Goal: Task Accomplishment & Management: Complete application form

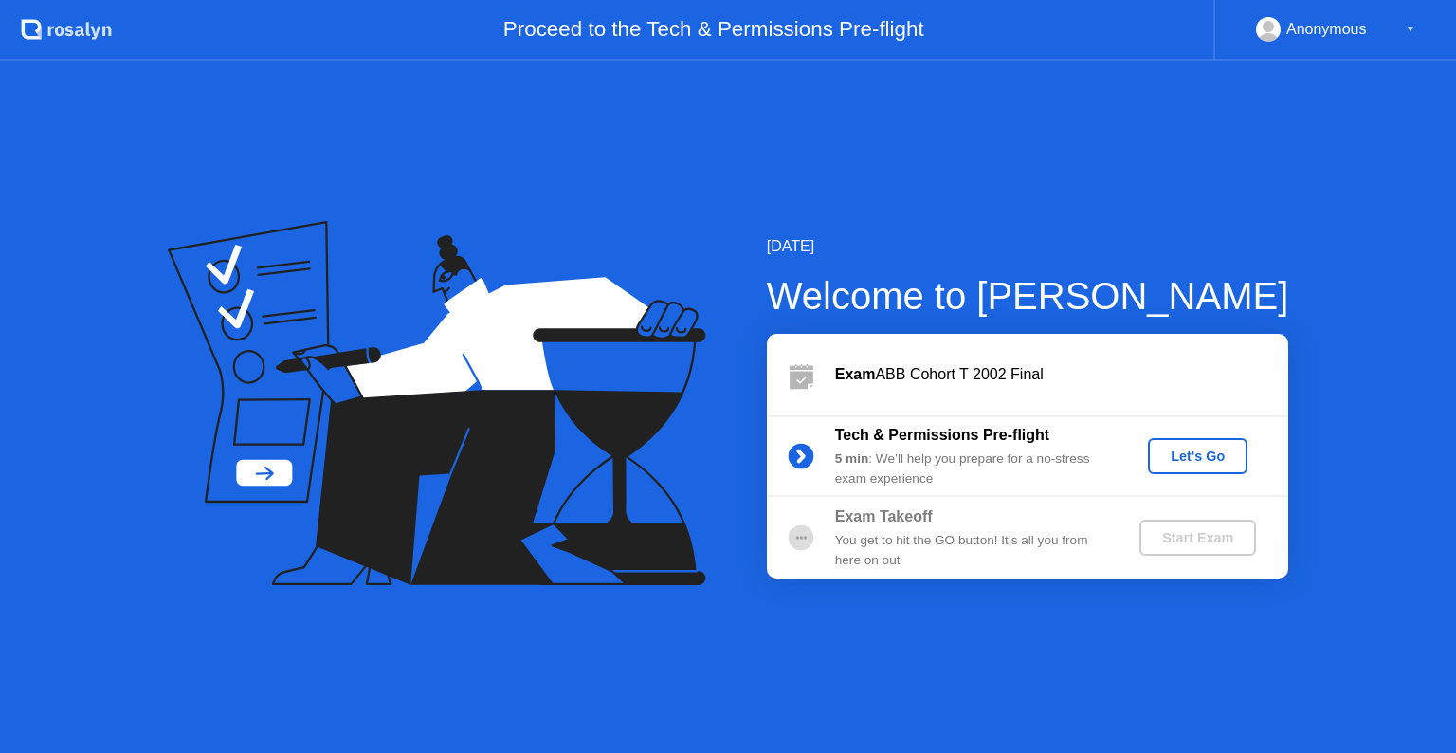
click at [1216, 461] on div "Let's Go" at bounding box center [1197, 455] width 84 height 15
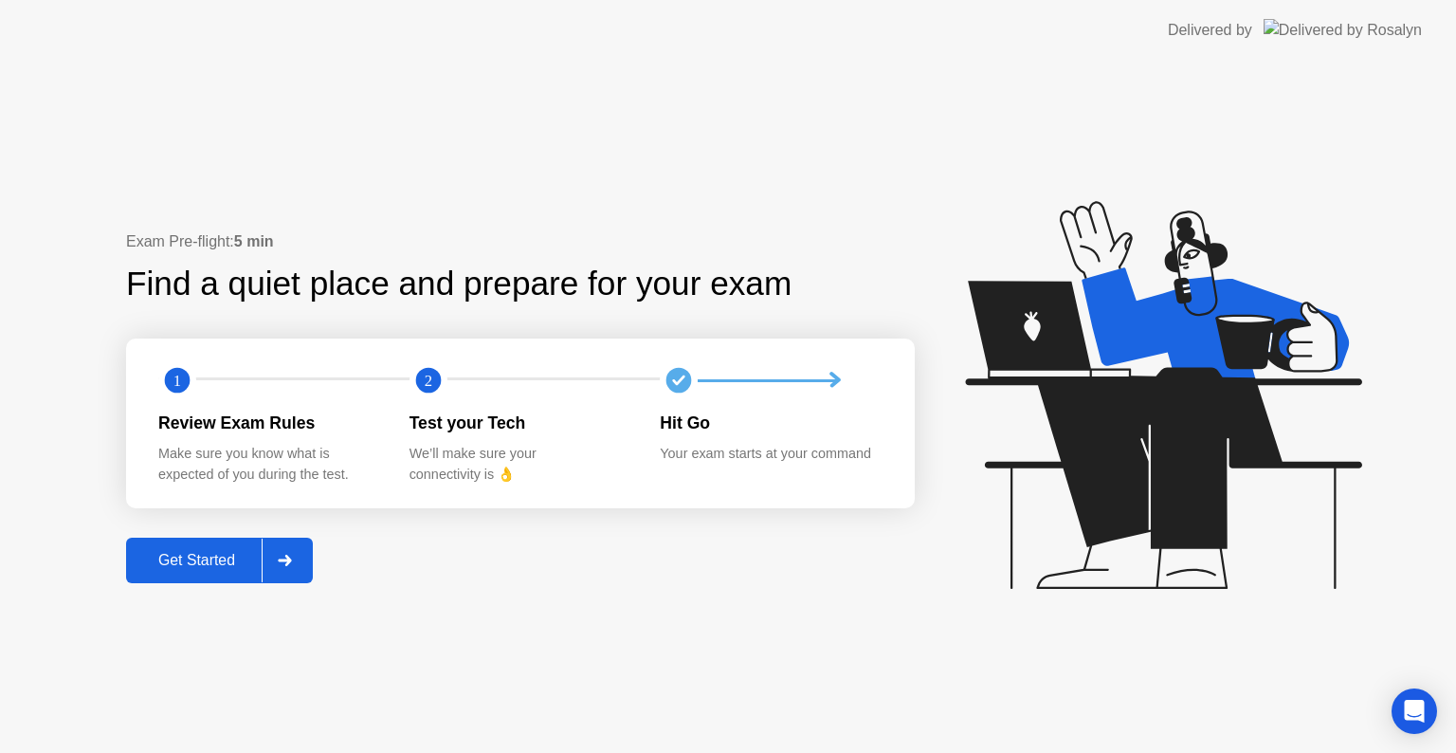
click at [182, 574] on button "Get Started" at bounding box center [219, 559] width 187 height 45
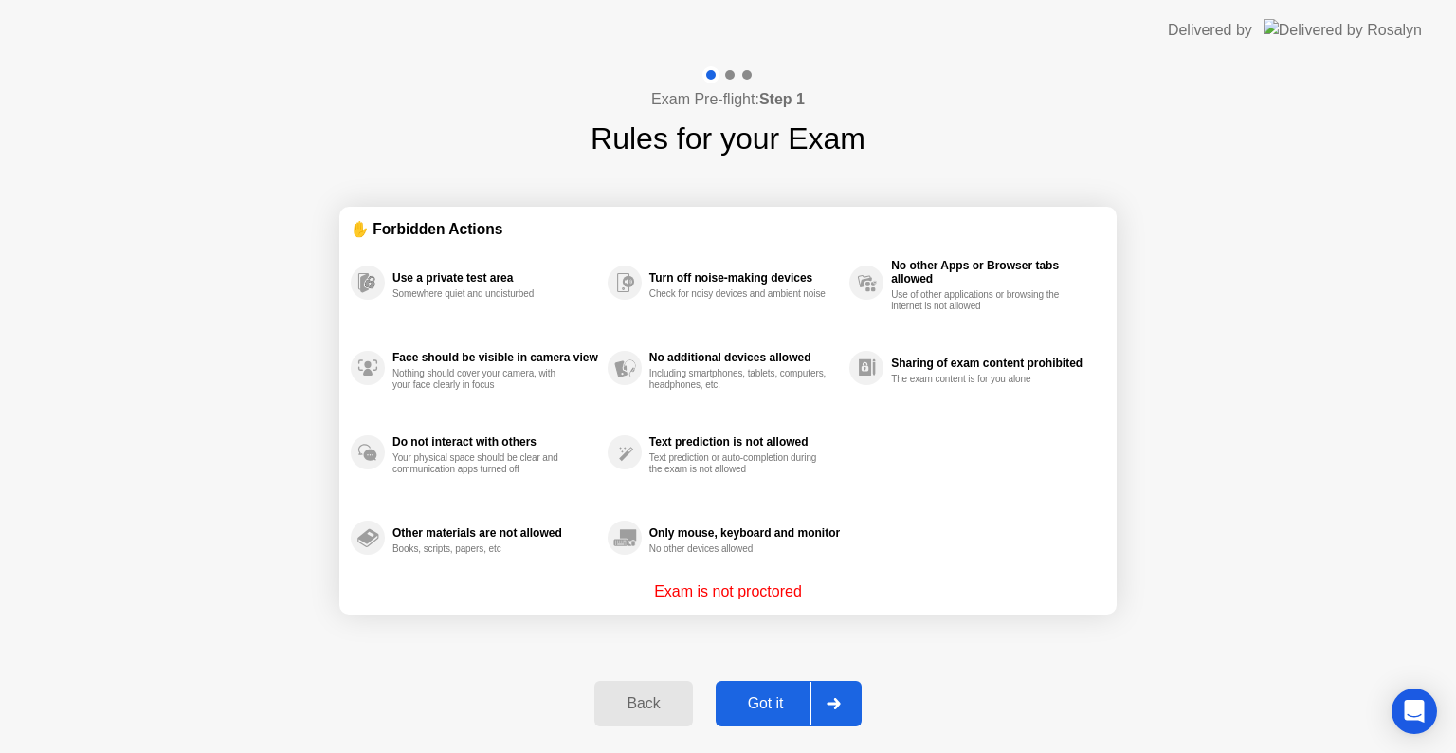
click at [780, 702] on div "Got it" at bounding box center [765, 703] width 89 height 17
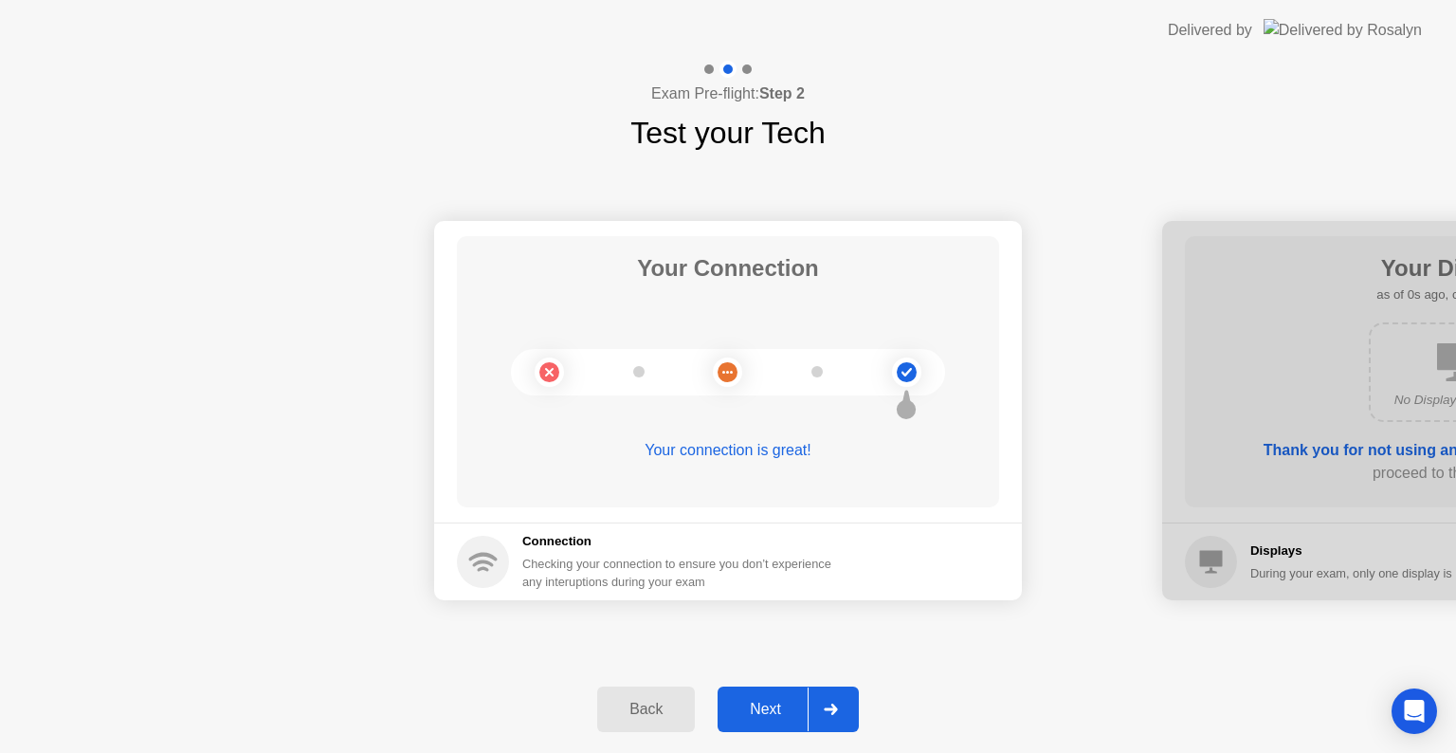
click at [780, 702] on div "Next" at bounding box center [765, 708] width 84 height 17
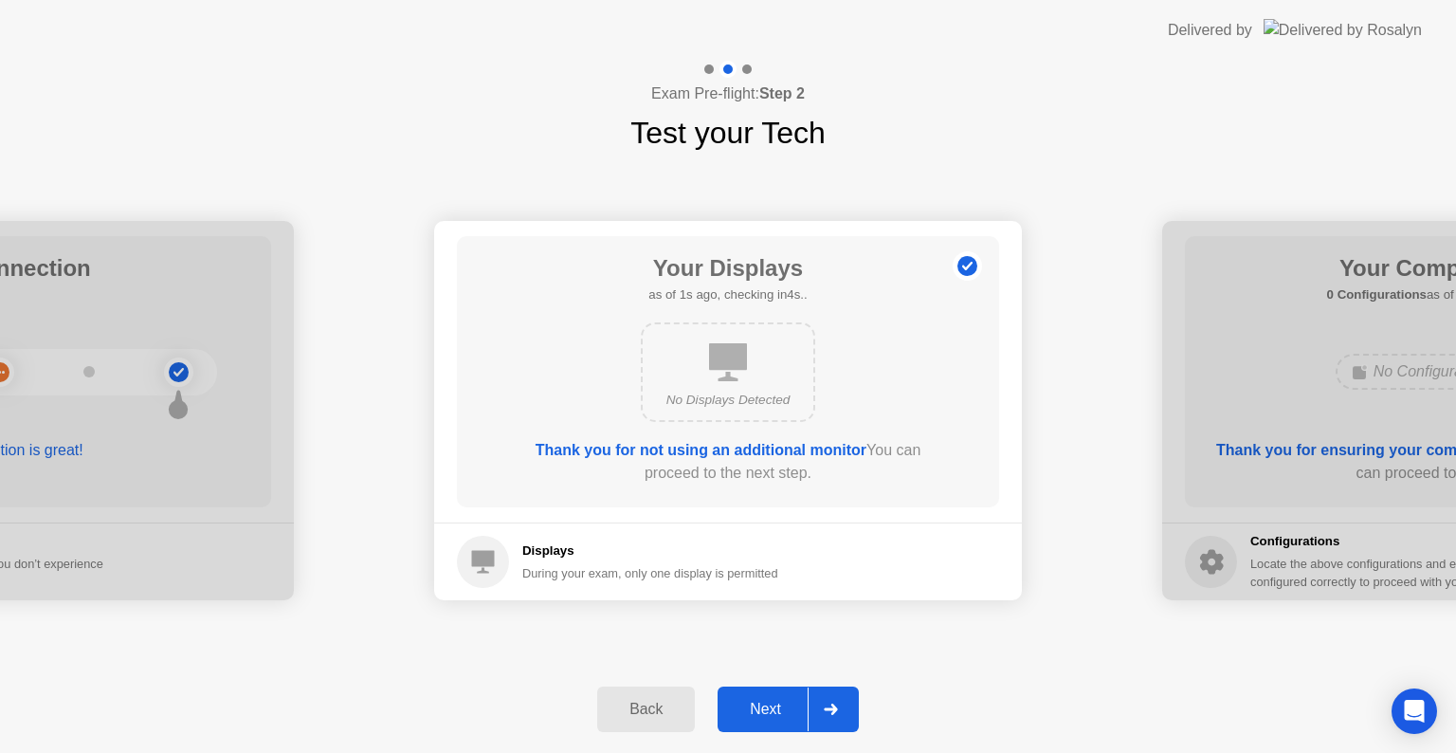
click at [780, 702] on div "Next" at bounding box center [765, 708] width 84 height 17
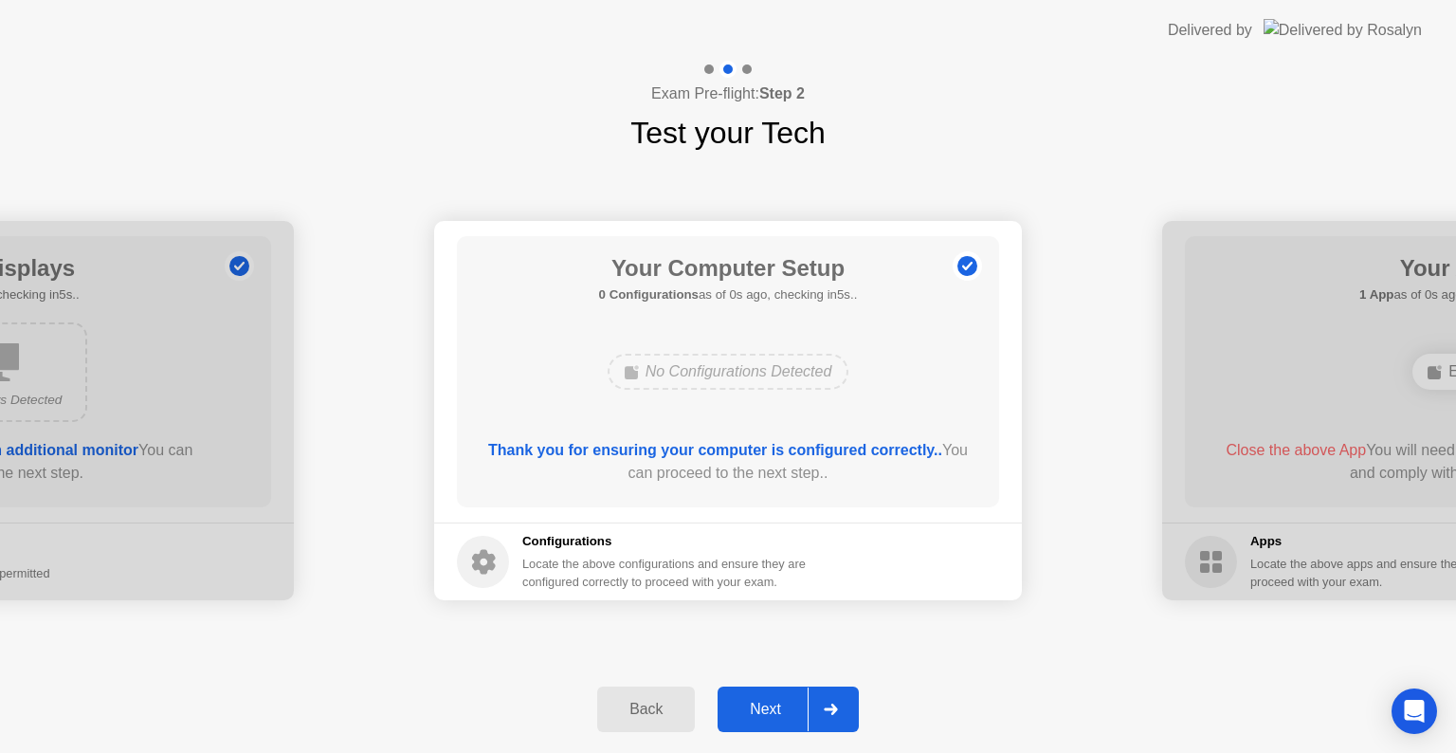
click at [780, 702] on div "Next" at bounding box center [765, 708] width 84 height 17
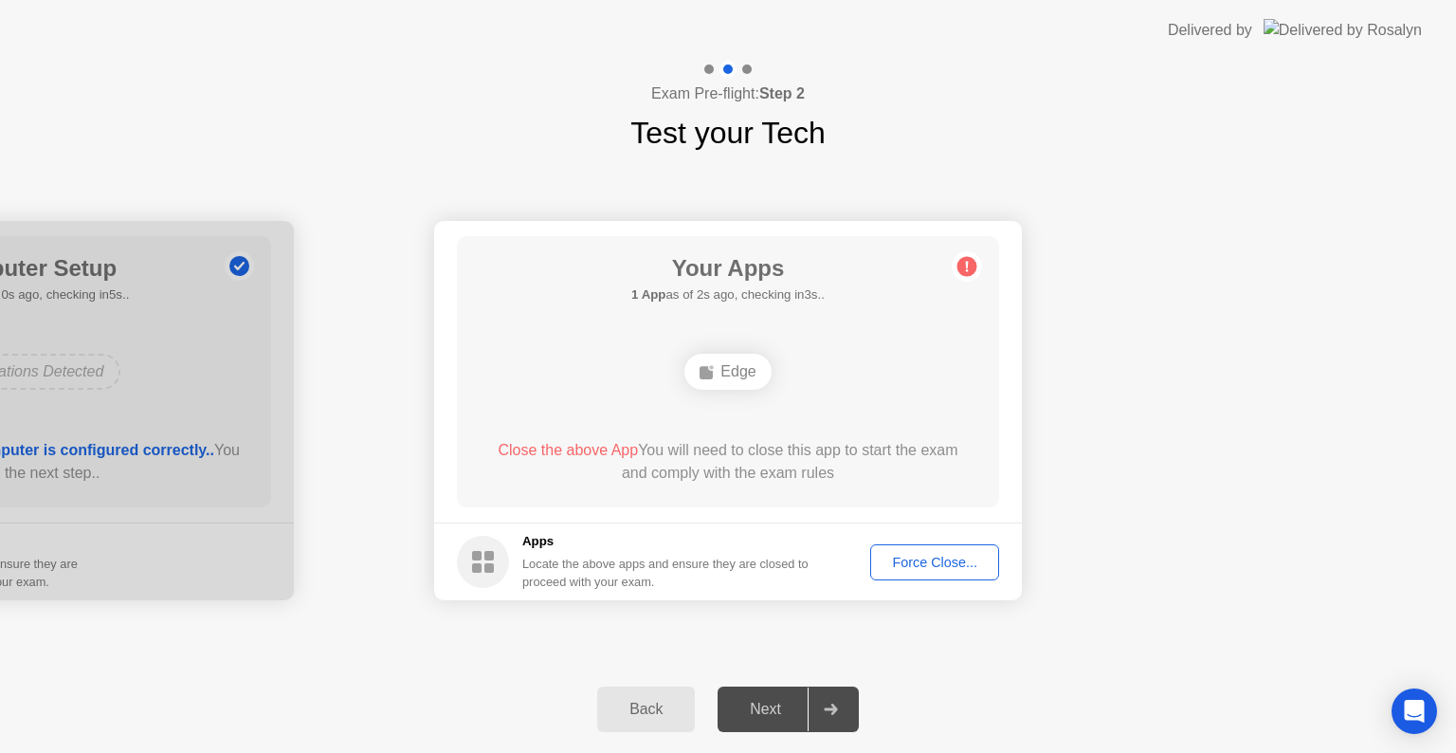
click at [929, 568] on div "Force Close..." at bounding box center [935, 561] width 116 height 15
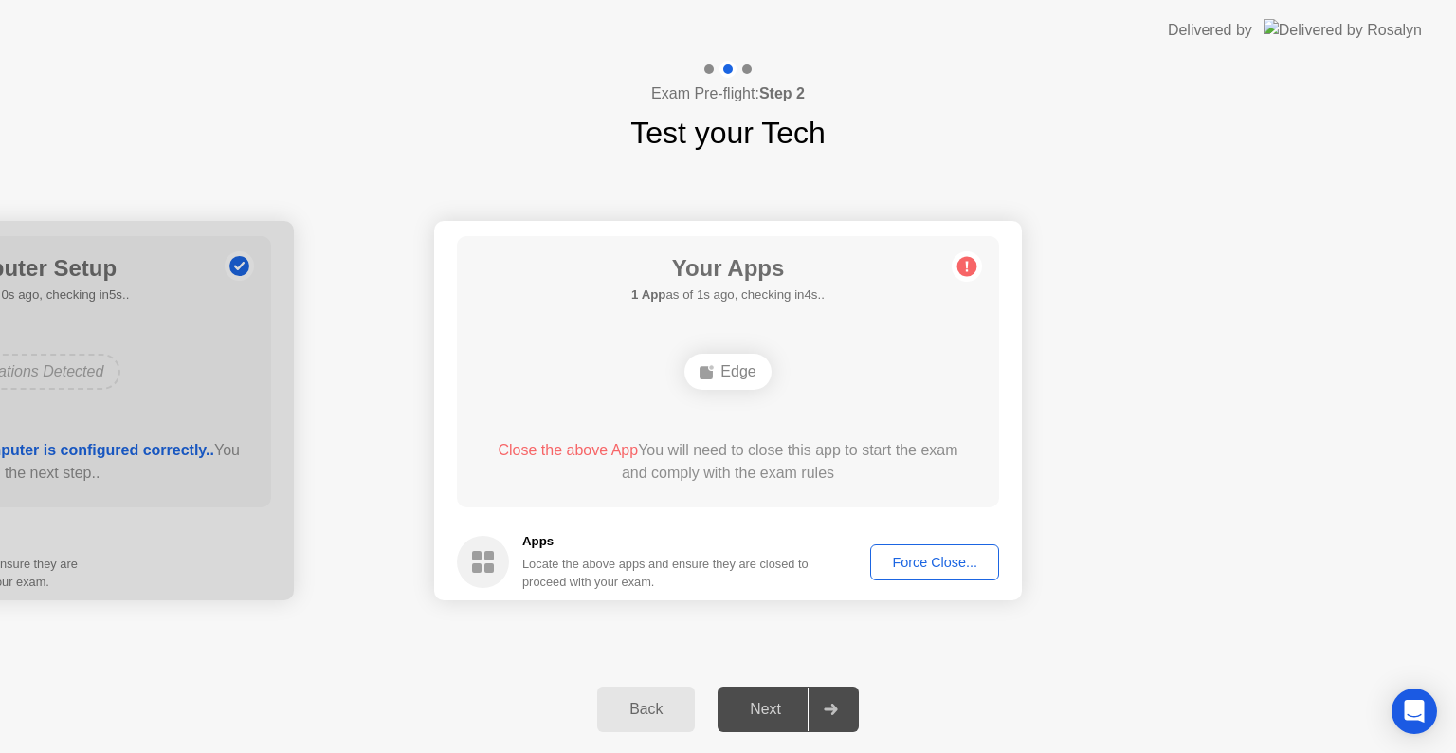
click at [914, 572] on button "Force Close..." at bounding box center [934, 562] width 129 height 36
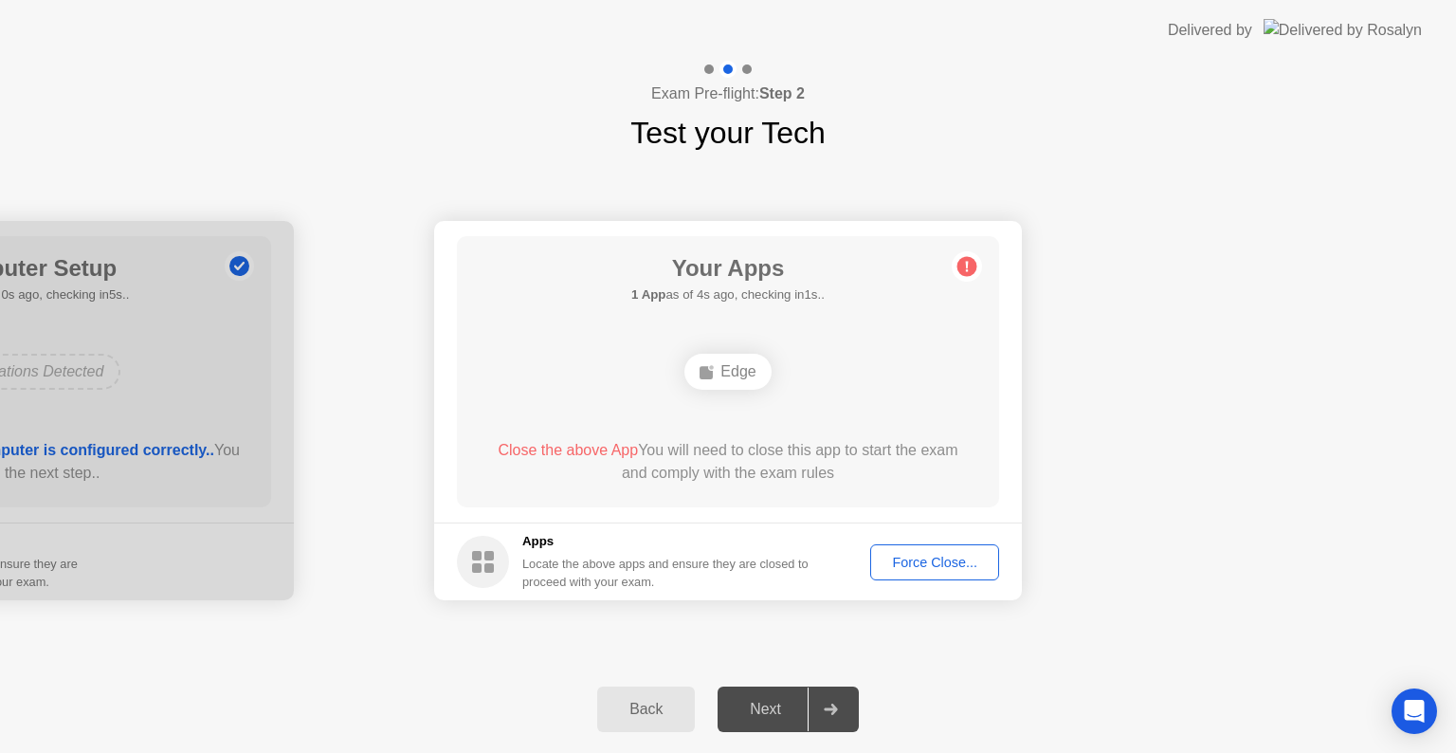
click at [754, 712] on div "Next" at bounding box center [765, 708] width 84 height 17
click at [936, 569] on div "Force Close..." at bounding box center [935, 561] width 116 height 15
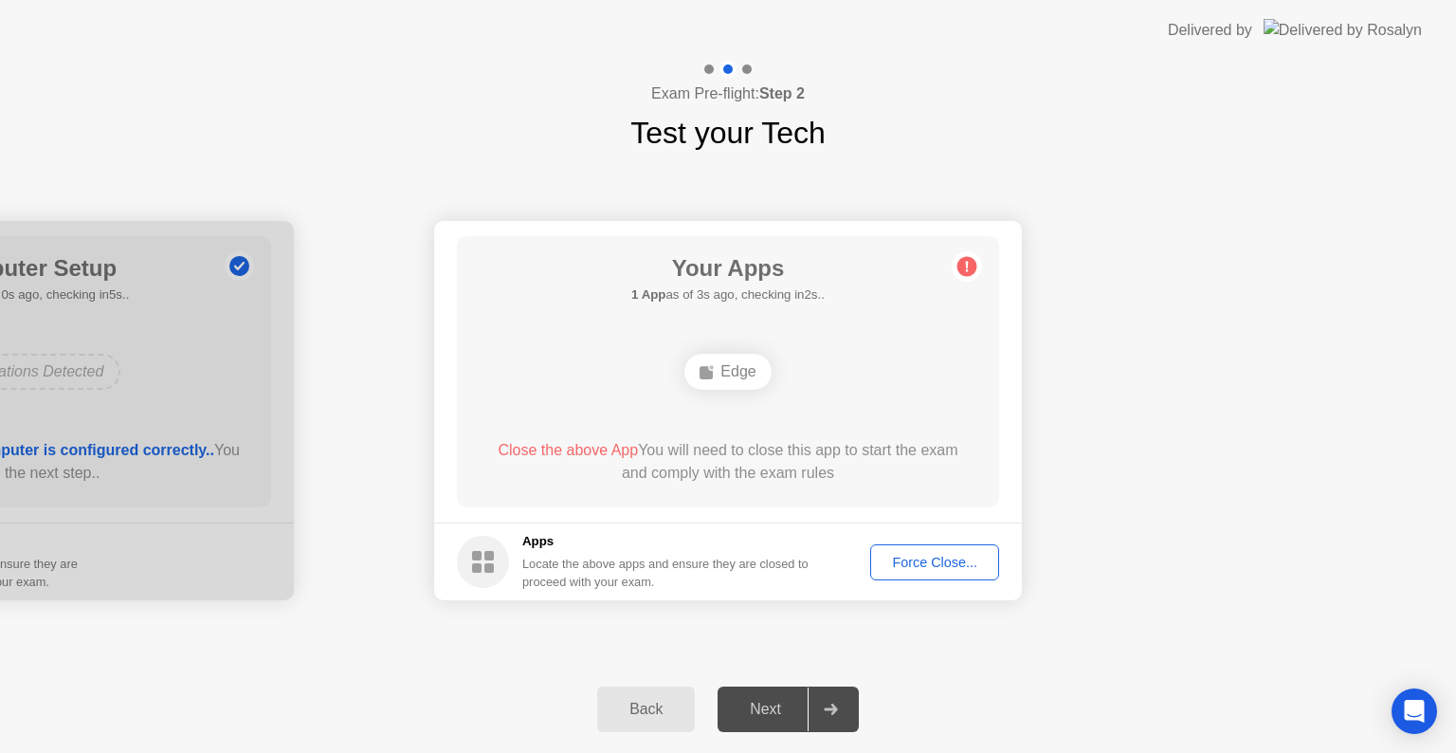
click at [918, 567] on div "Force Close..." at bounding box center [935, 561] width 116 height 15
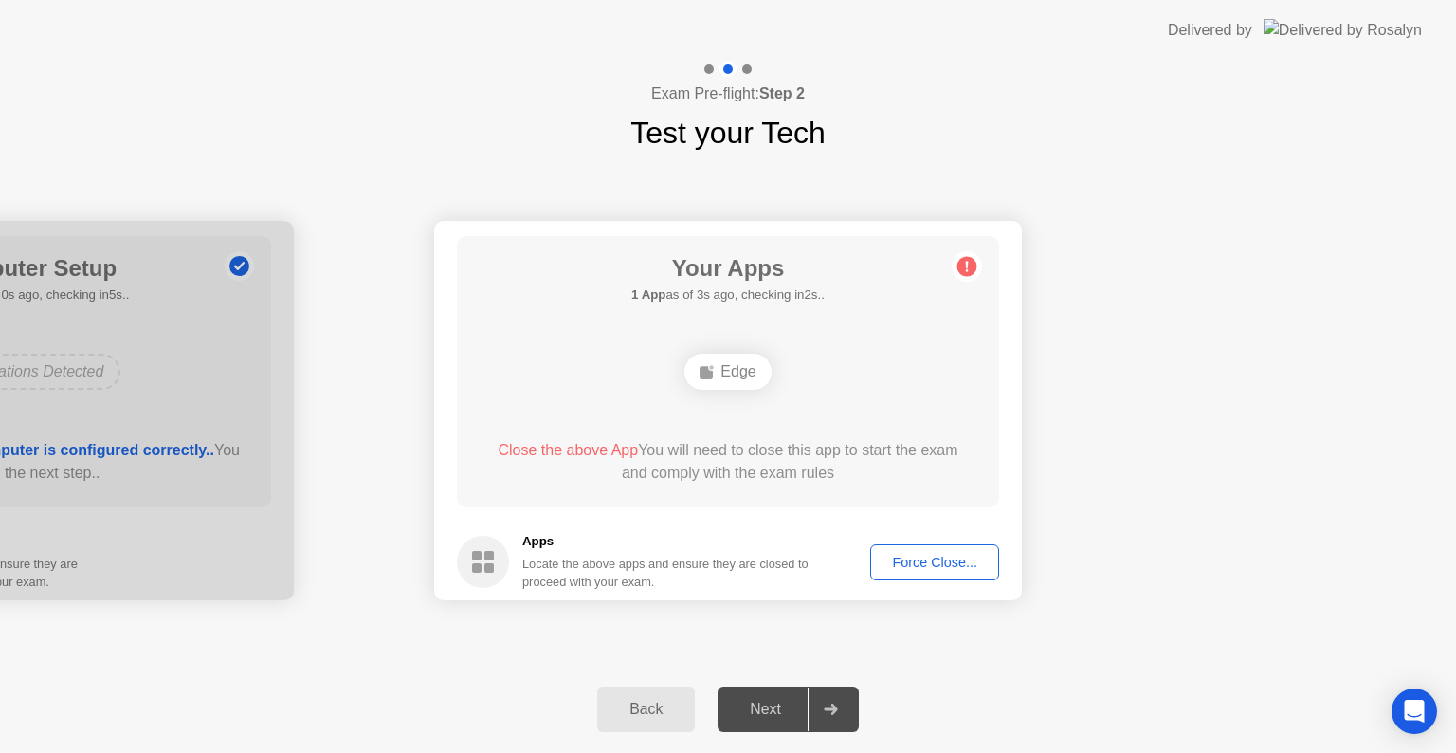
click at [913, 562] on div "Force Close..." at bounding box center [935, 561] width 116 height 15
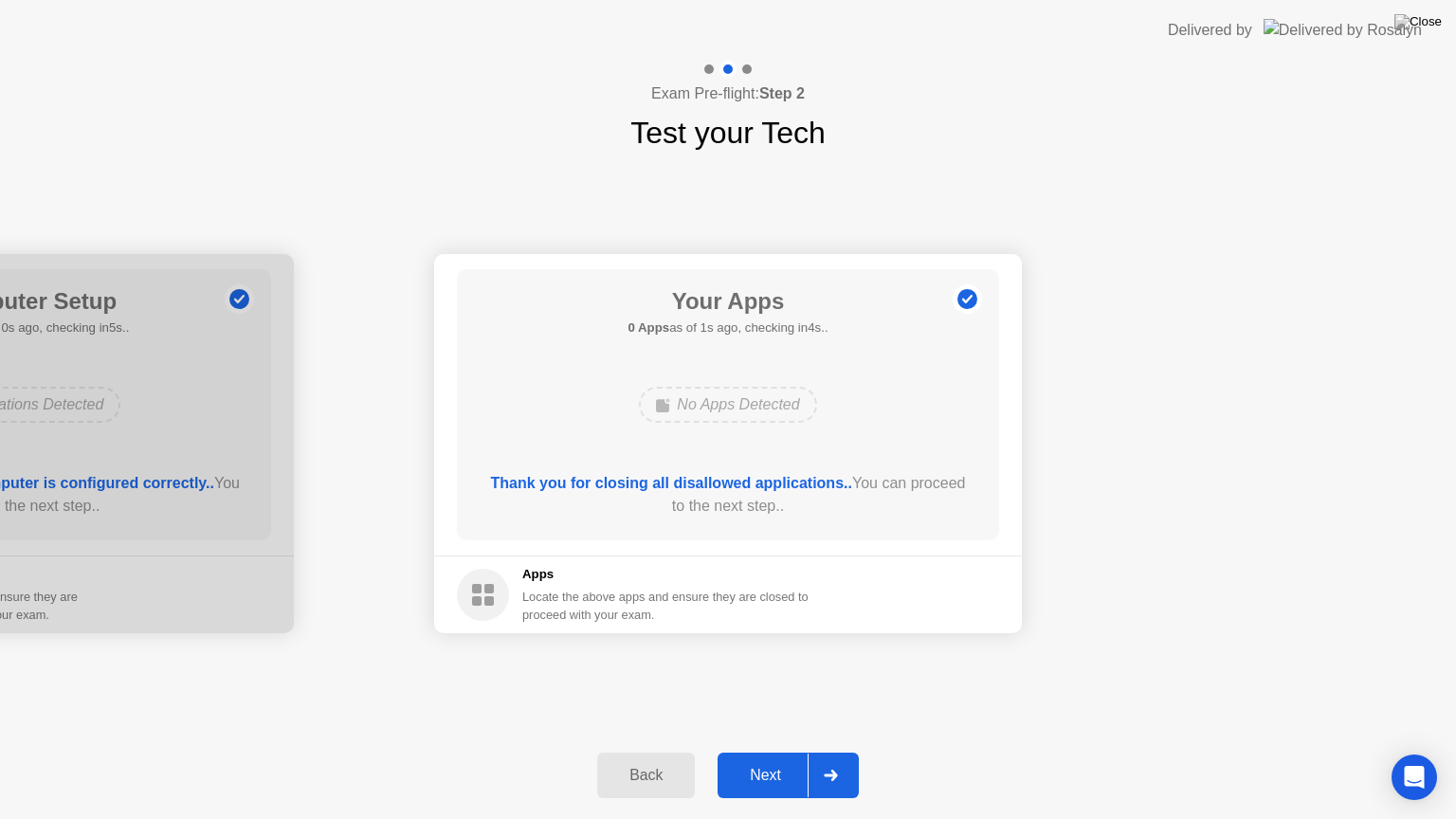
click at [757, 752] on button "Next" at bounding box center [788, 775] width 141 height 45
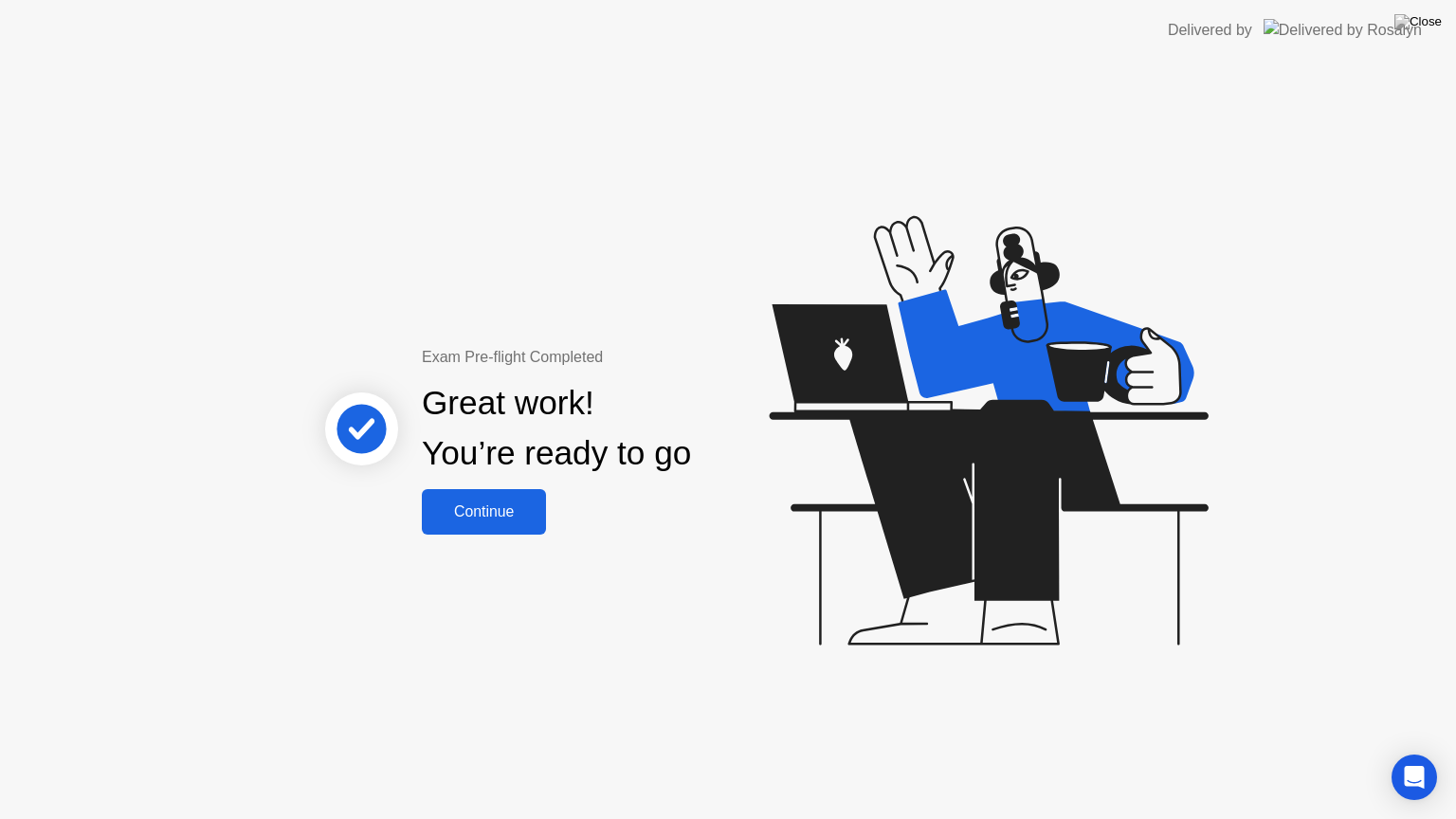
click at [510, 527] on button "Continue" at bounding box center [484, 511] width 124 height 45
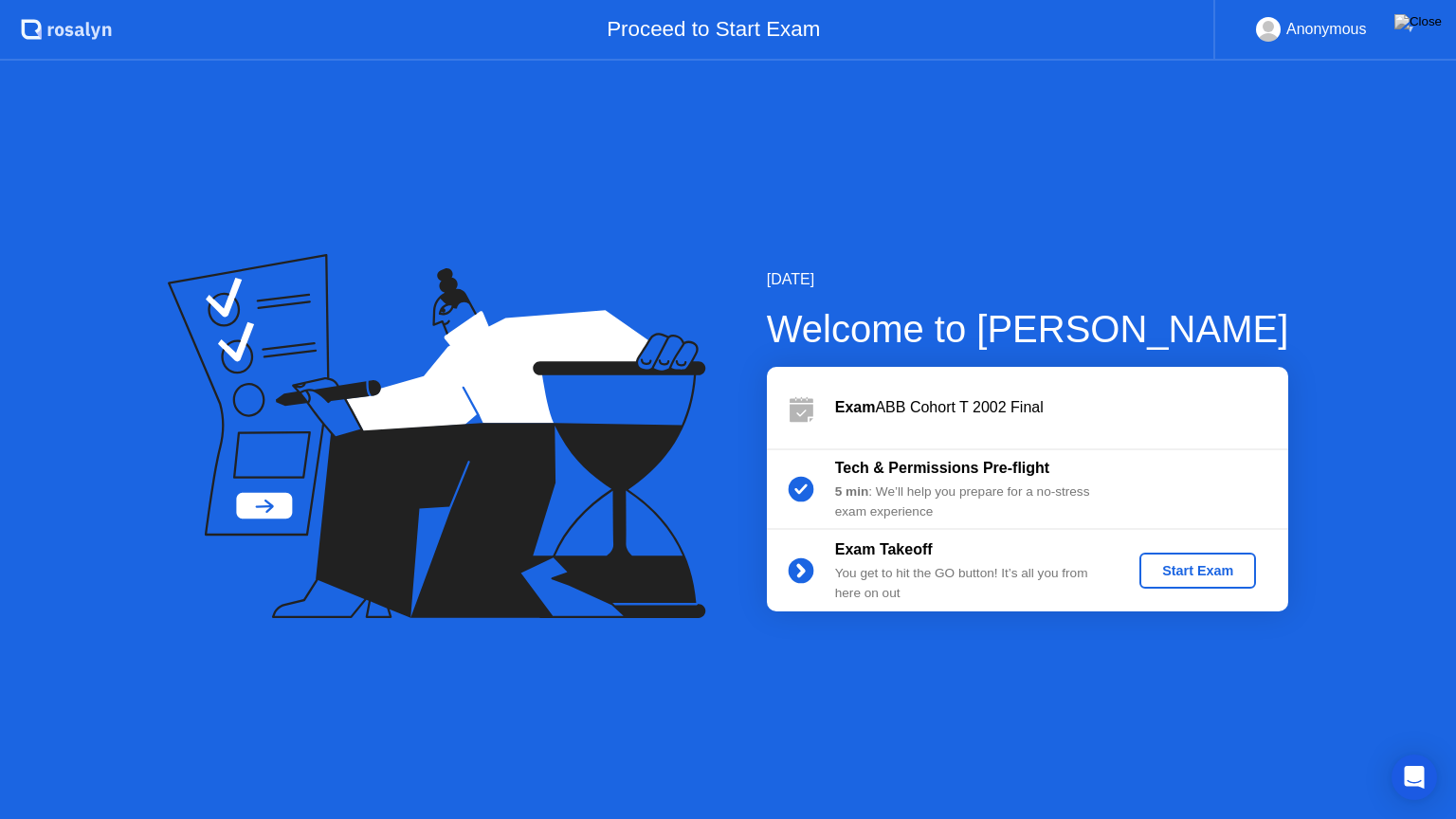
click at [1223, 564] on div "Start Exam" at bounding box center [1197, 570] width 101 height 15
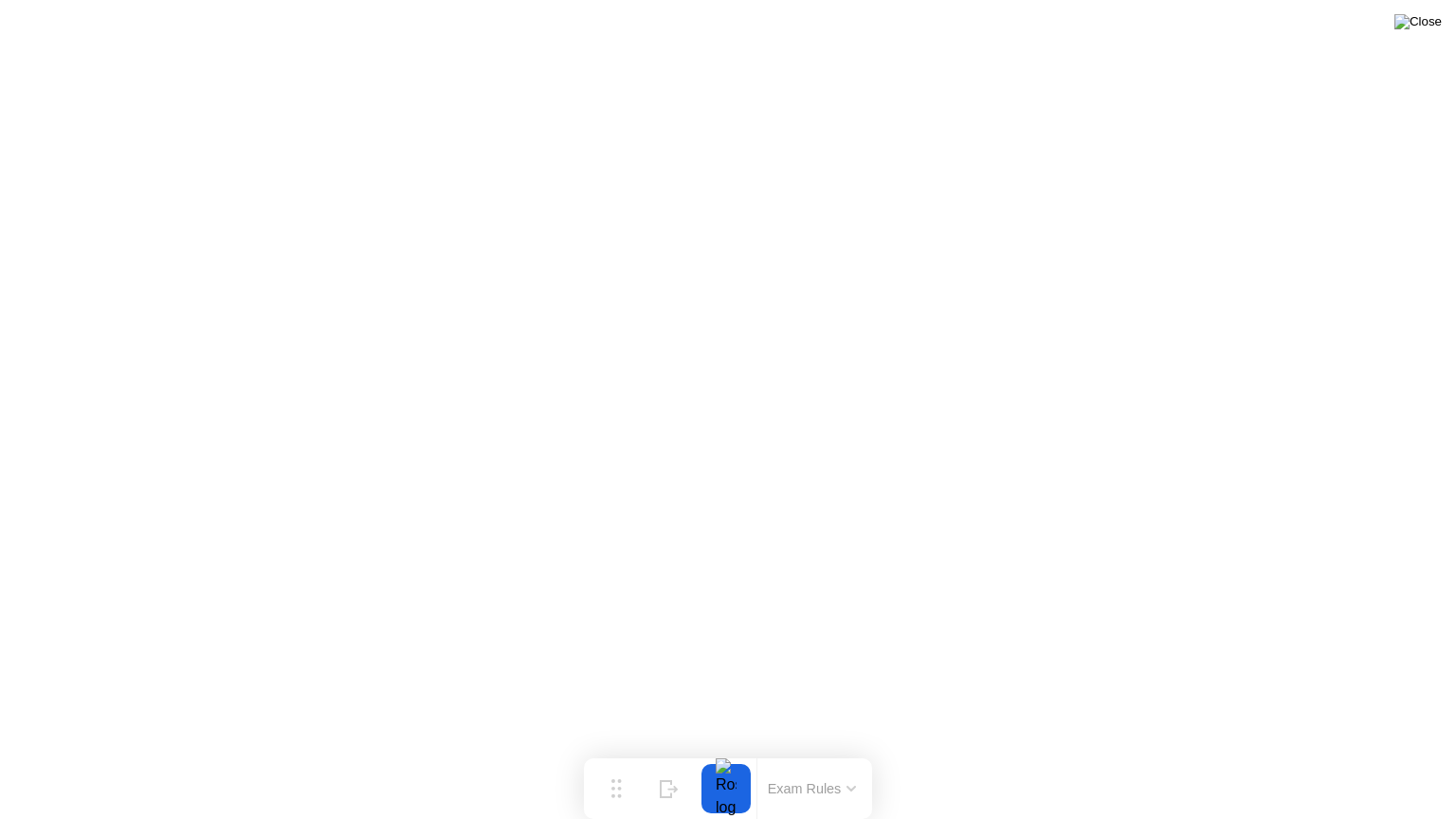
click at [1436, 23] on img at bounding box center [1417, 21] width 47 height 15
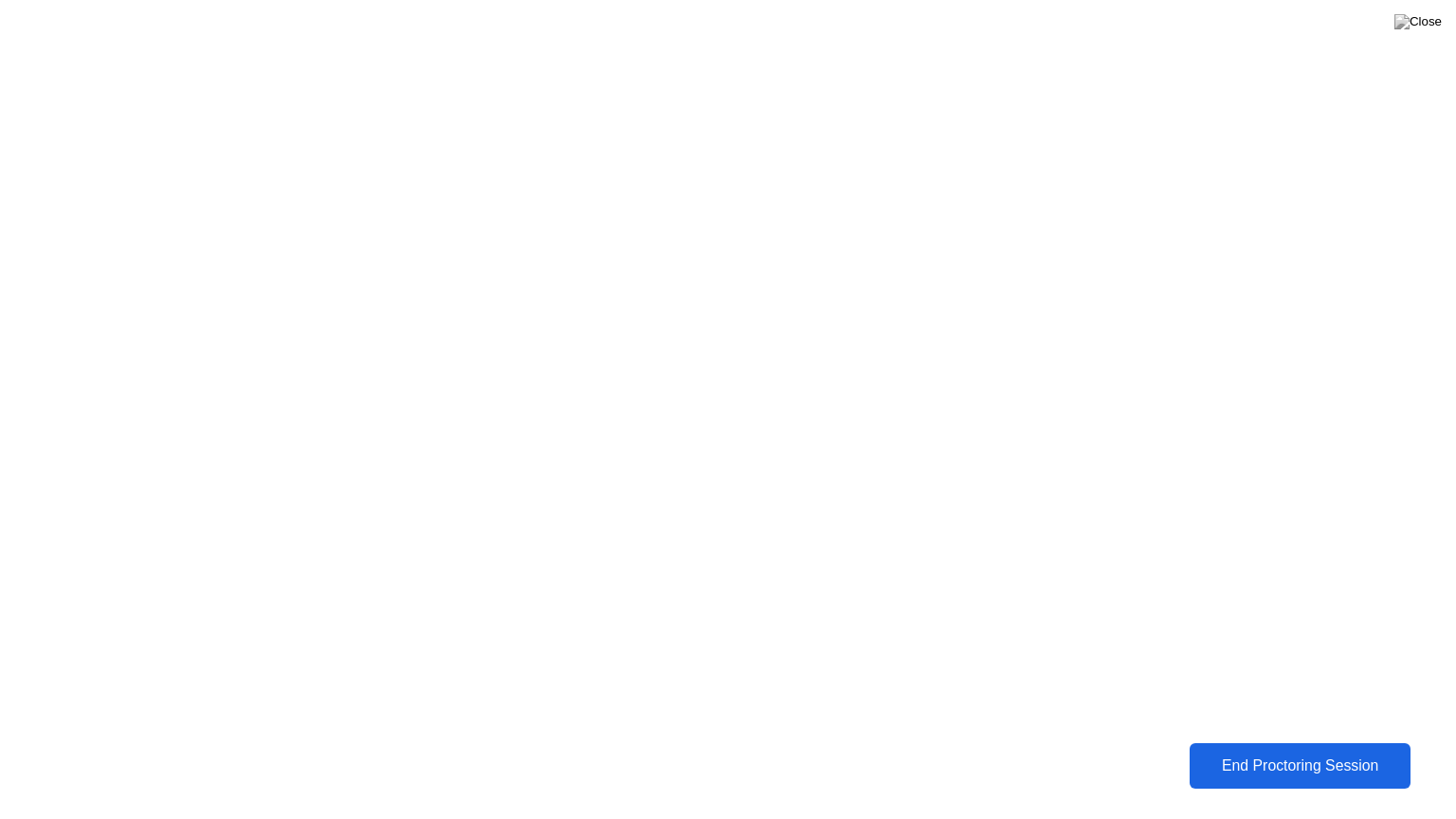
click at [1232, 752] on div "End Proctoring Session" at bounding box center [1299, 765] width 209 height 17
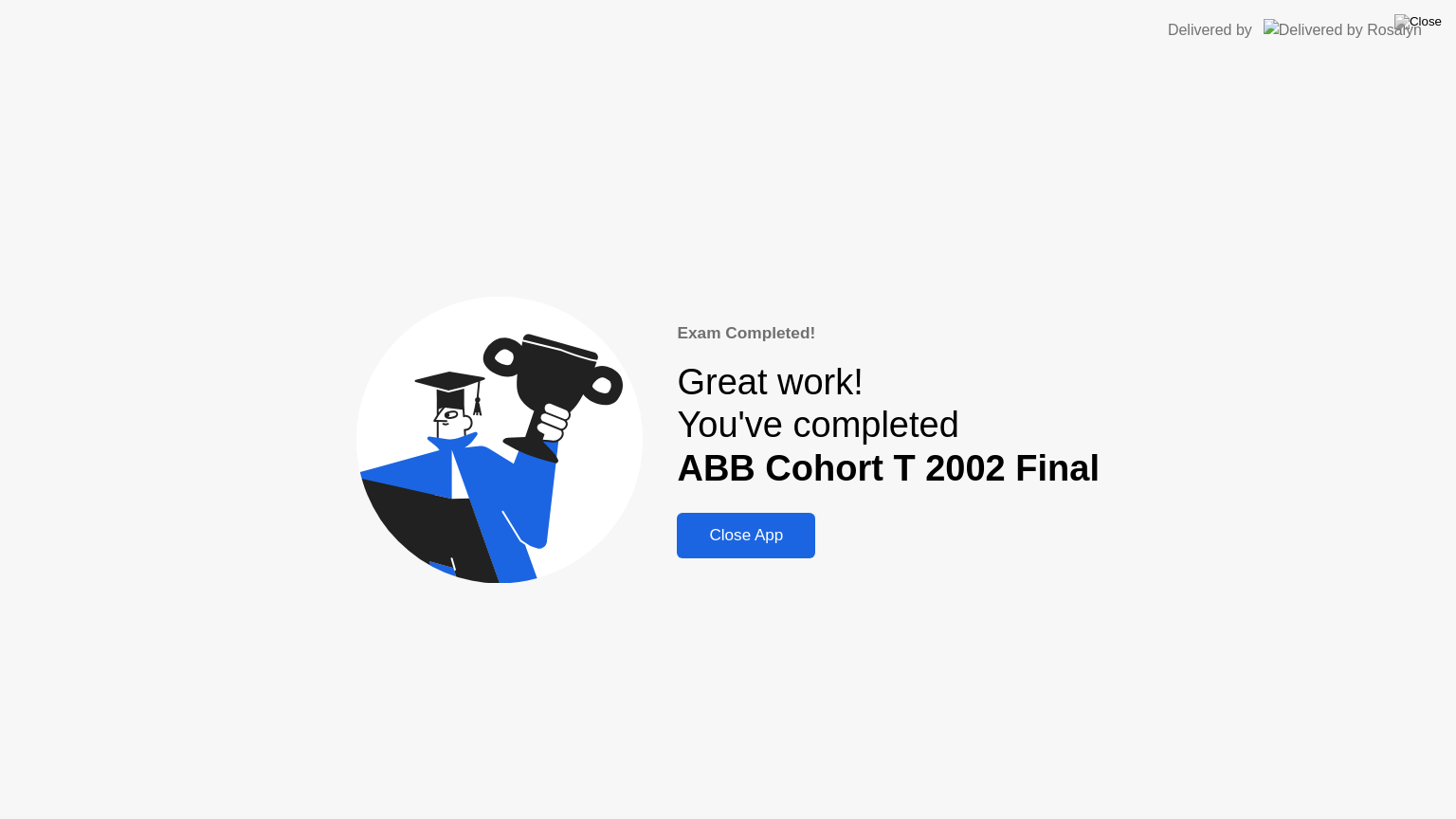
click at [706, 548] on button "Close App" at bounding box center [746, 535] width 138 height 45
